Goal: Task Accomplishment & Management: Manage account settings

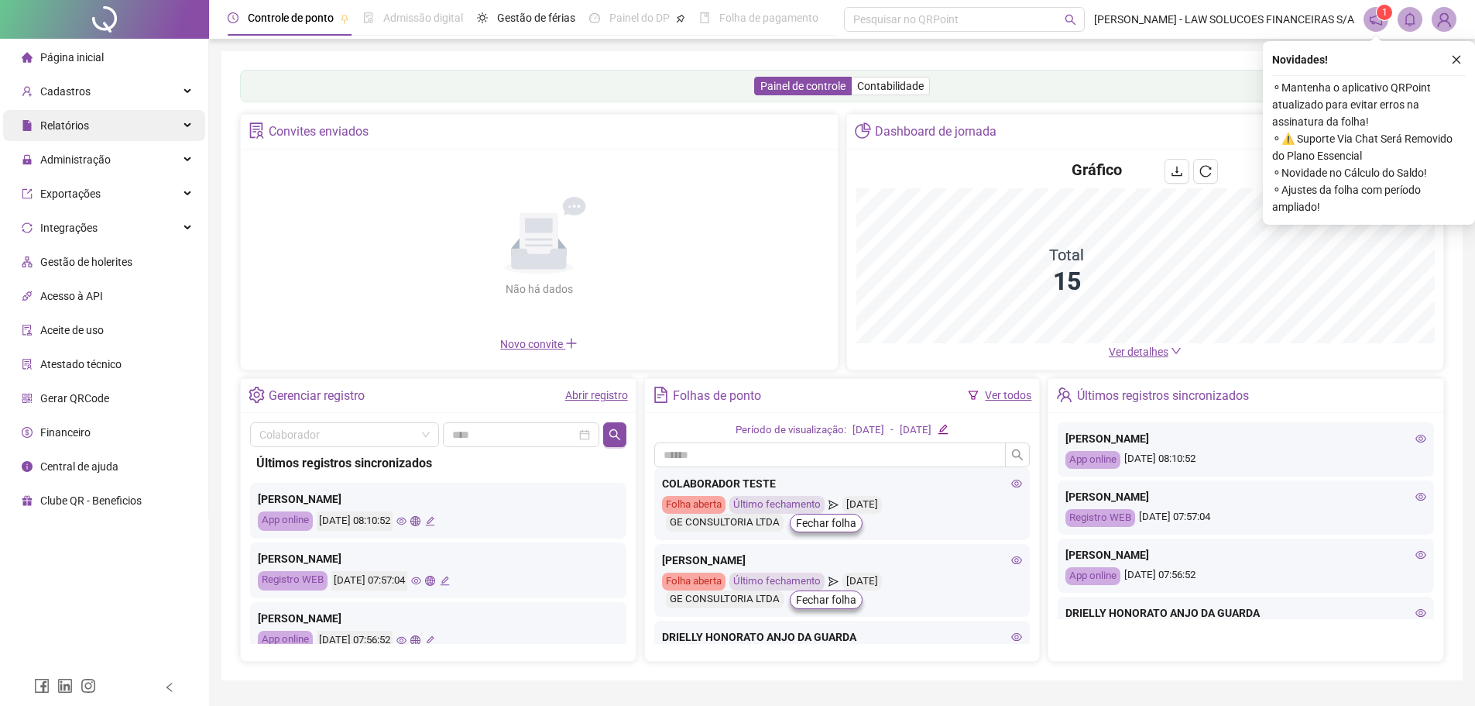
click at [114, 111] on div "Relatórios" at bounding box center [104, 125] width 202 height 31
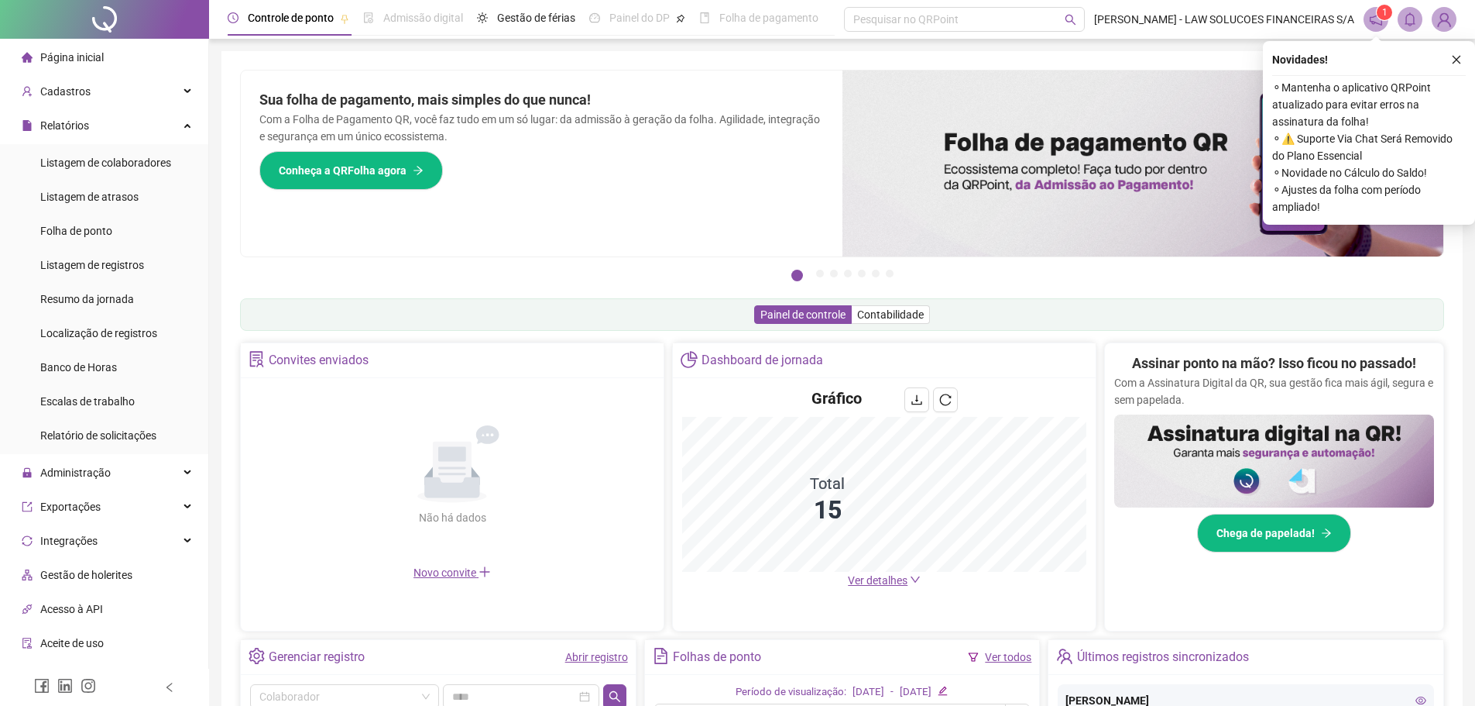
click at [1468, 58] on div "Novidades ! ⚬ Mantenha o aplicativo QRPoint atualizado para evitar erros na ass…" at bounding box center [1369, 133] width 212 height 184
drag, startPoint x: 1465, startPoint y: 58, endPoint x: 1453, endPoint y: 65, distance: 14.2
click at [1464, 58] on button "button" at bounding box center [1456, 59] width 19 height 19
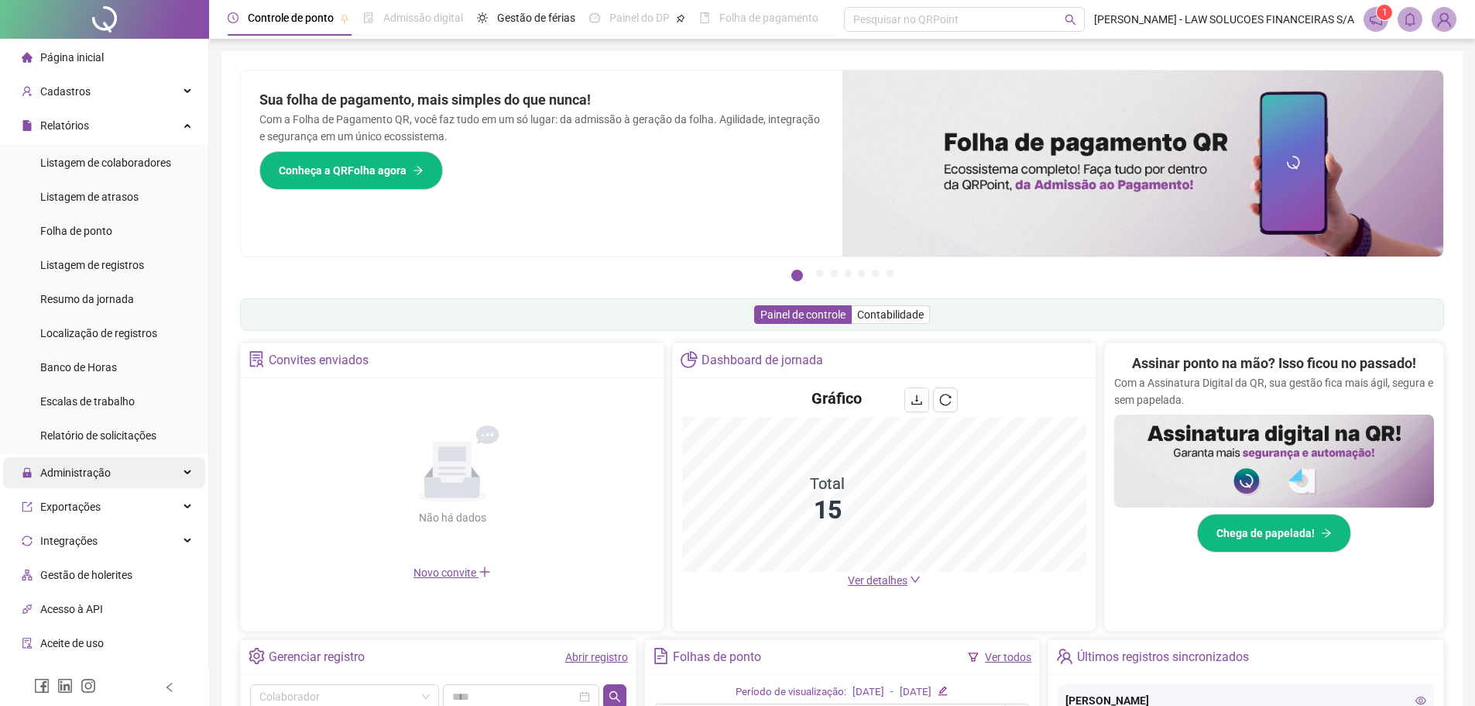
click at [108, 472] on span "Administração" at bounding box center [75, 472] width 70 height 12
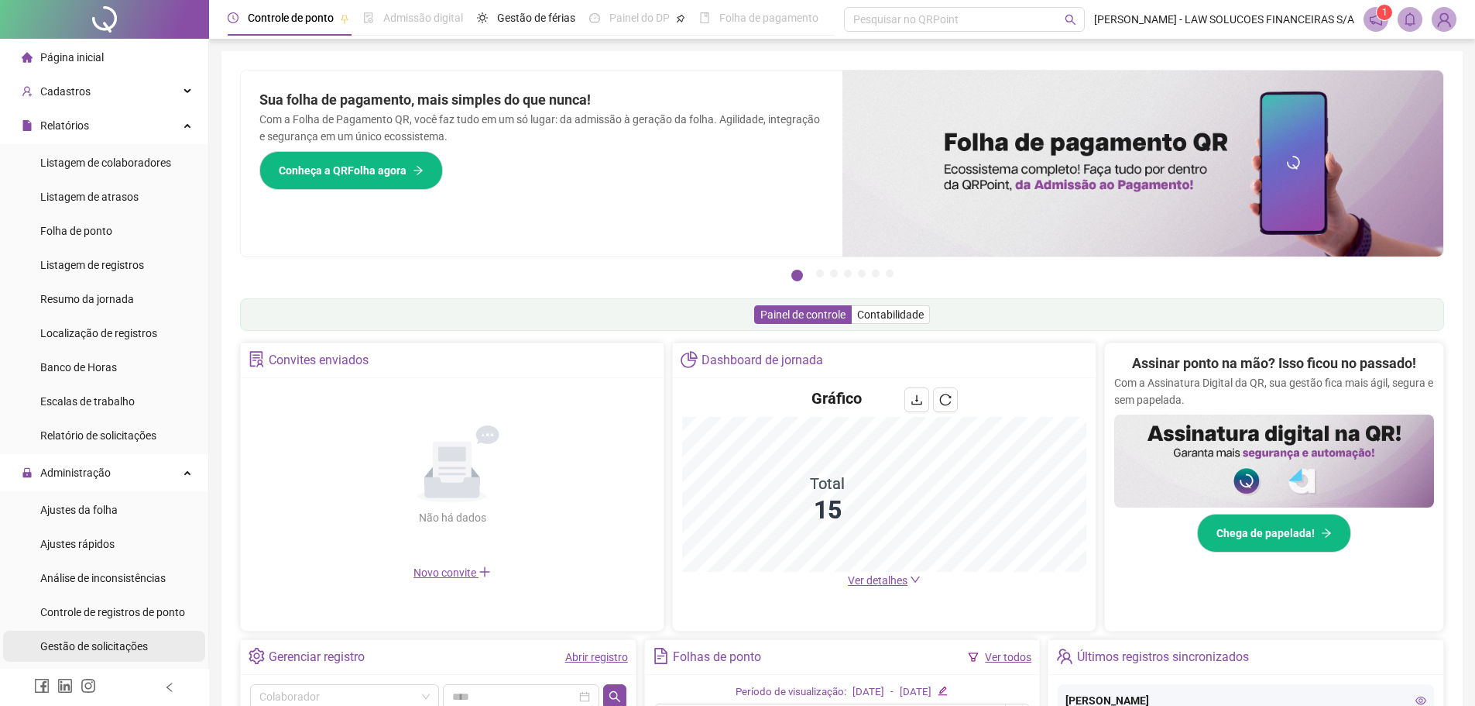
click at [99, 640] on span "Gestão de solicitações" at bounding box center [94, 646] width 108 height 12
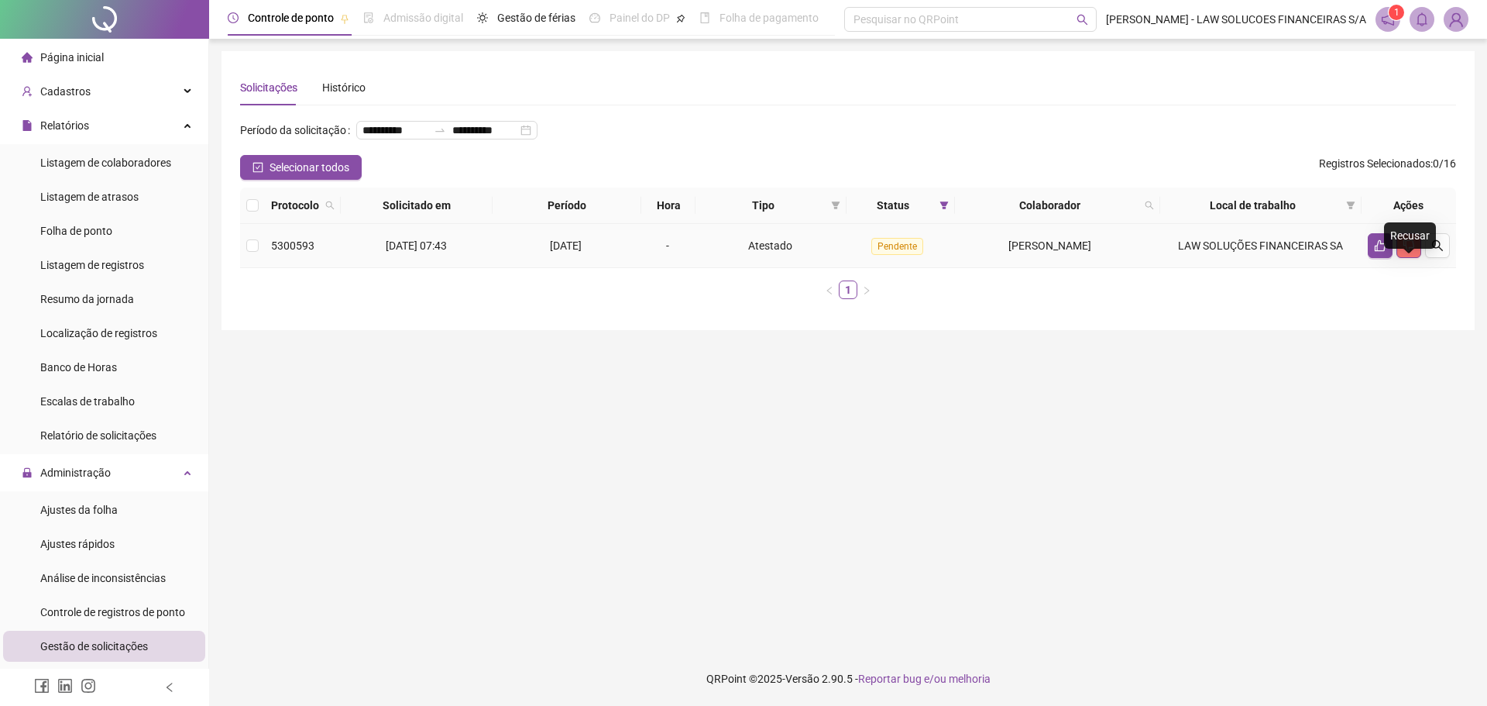
click at [1417, 258] on button "button" at bounding box center [1408, 245] width 25 height 25
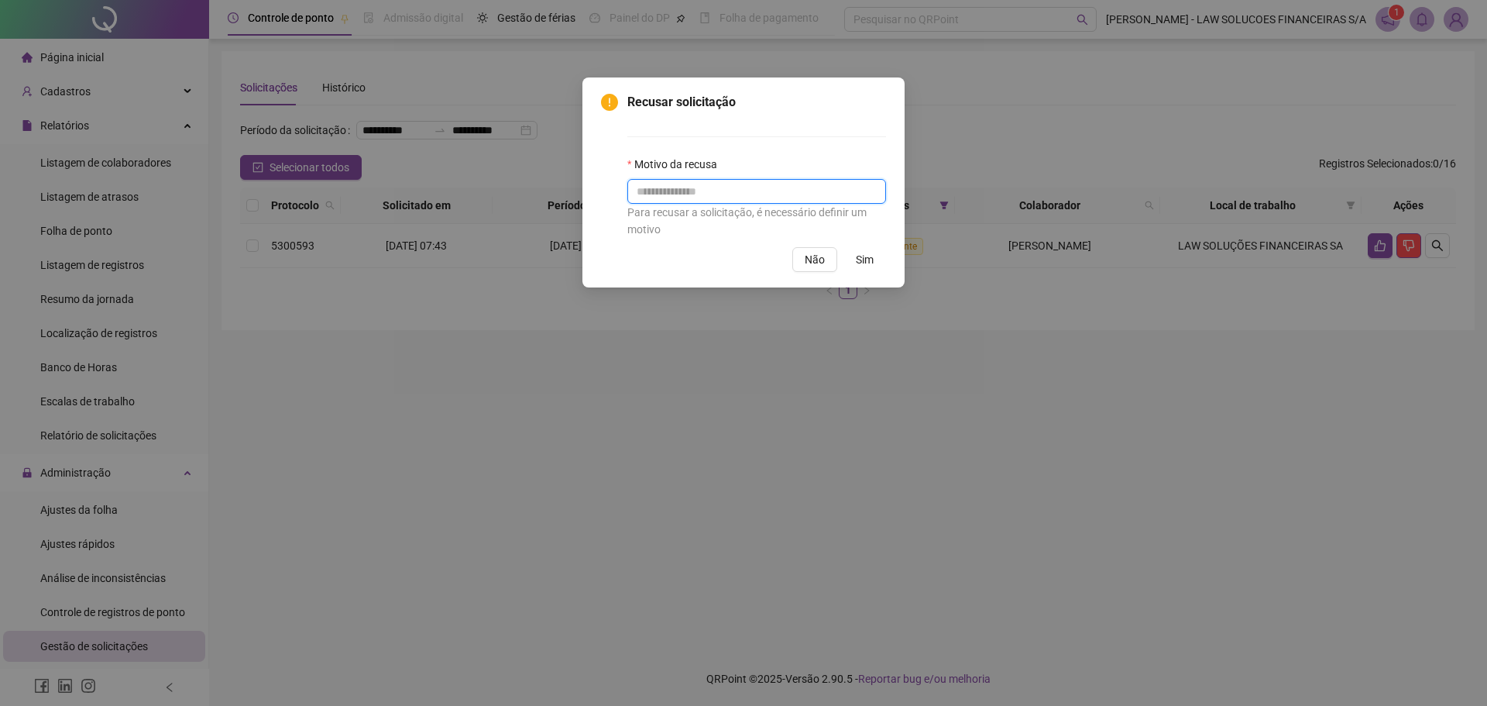
click at [802, 199] on input "text" at bounding box center [756, 191] width 259 height 25
type input "*"
type input "**********"
click at [851, 258] on button "Sim" at bounding box center [864, 259] width 43 height 25
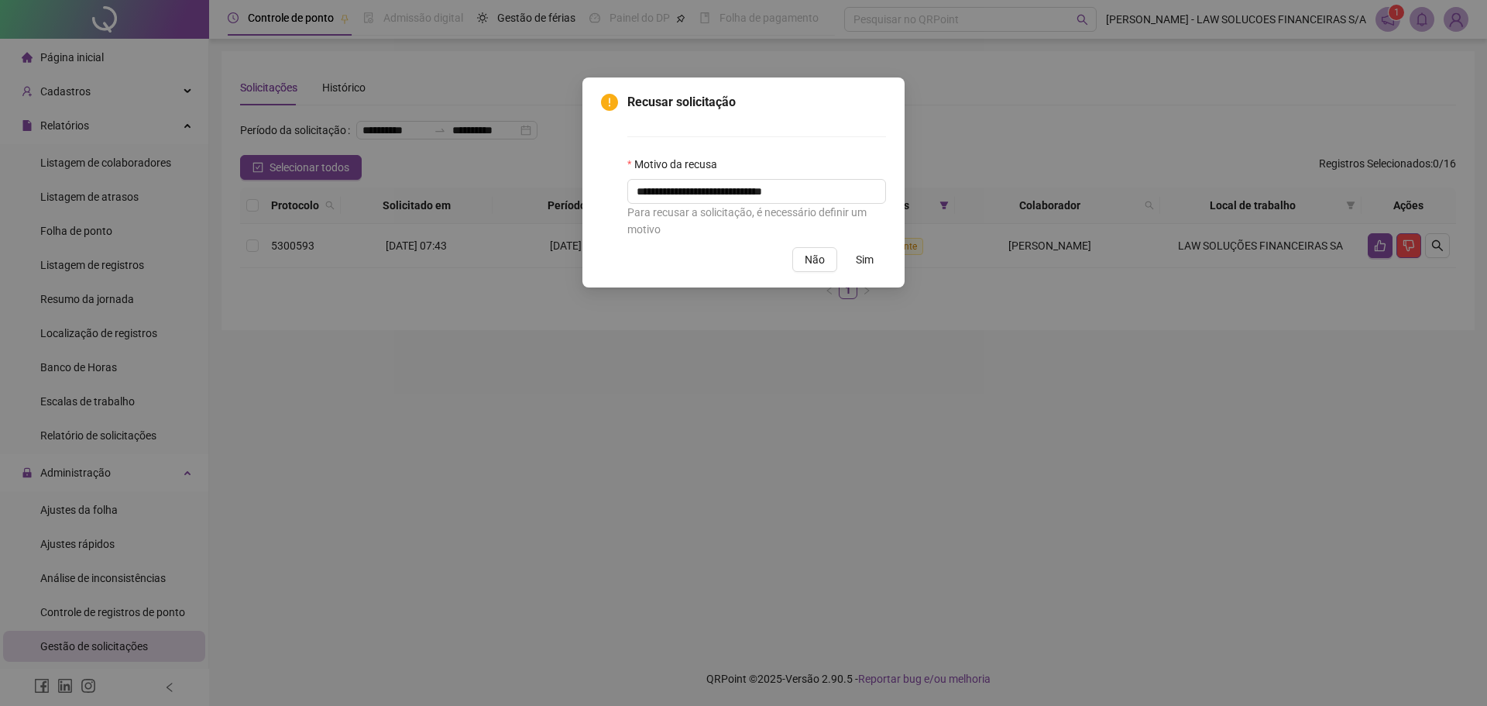
click at [854, 259] on button "Sim" at bounding box center [864, 259] width 43 height 25
click at [877, 262] on button "Sim" at bounding box center [864, 259] width 43 height 25
